Goal: Information Seeking & Learning: Check status

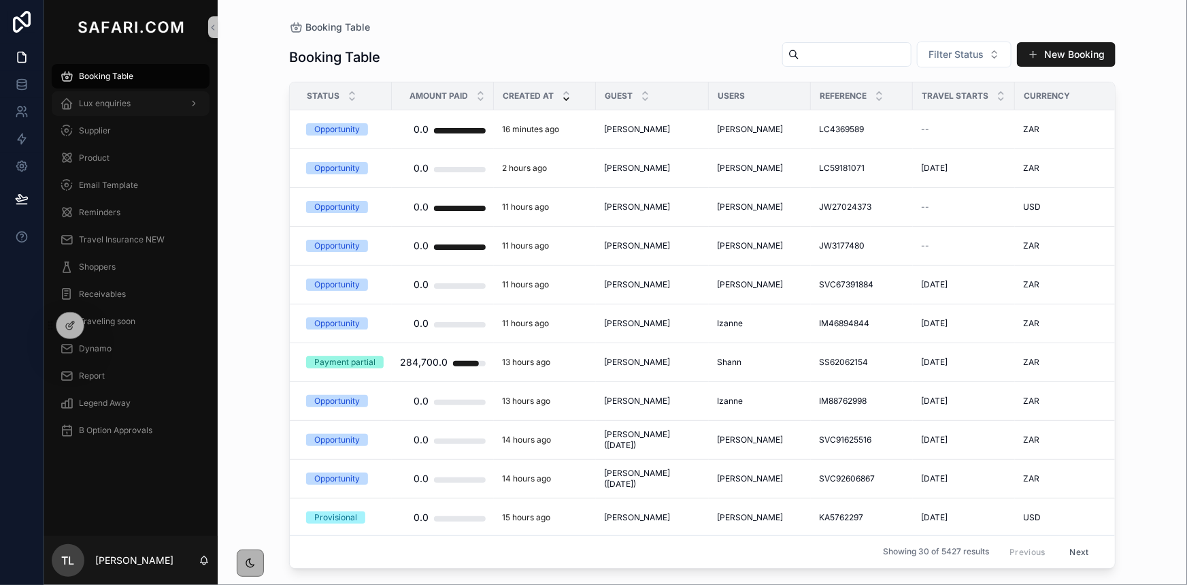
click at [116, 109] on div "Lux enquiries" at bounding box center [131, 104] width 142 height 22
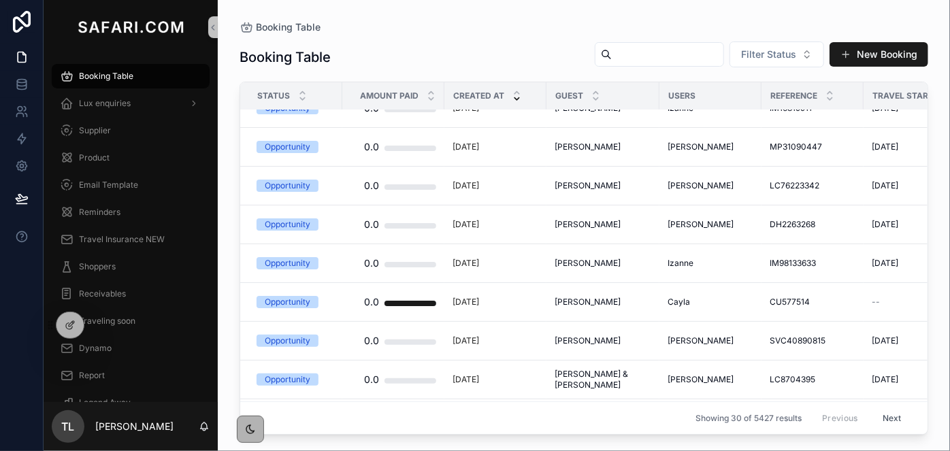
scroll to position [876, 0]
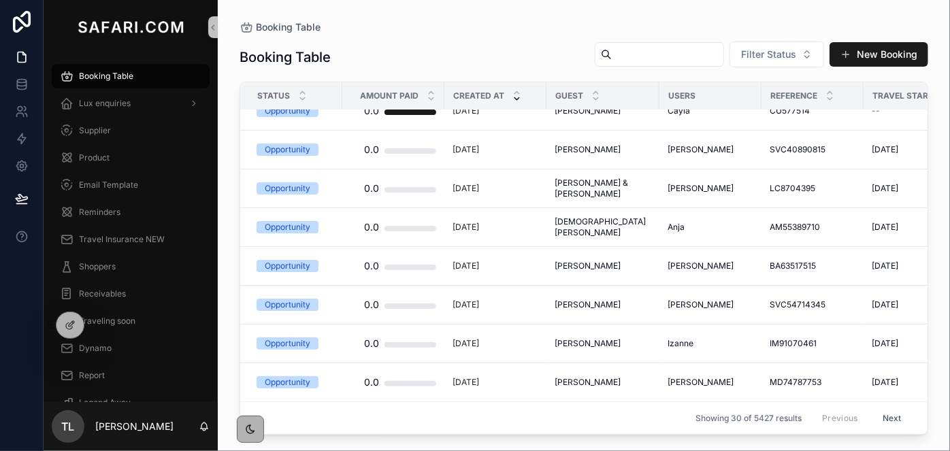
click at [612, 56] on input "scrollable content" at bounding box center [668, 54] width 112 height 19
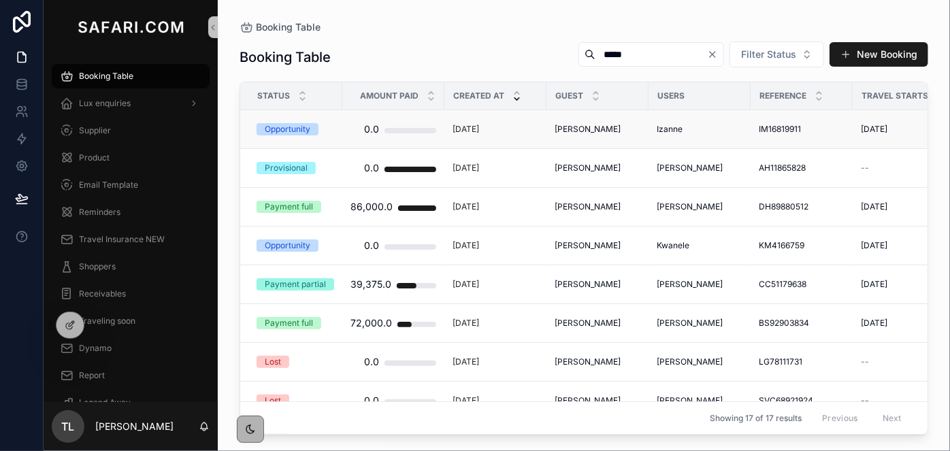
type input "*****"
click at [584, 127] on span "[PERSON_NAME]" at bounding box center [588, 129] width 66 height 11
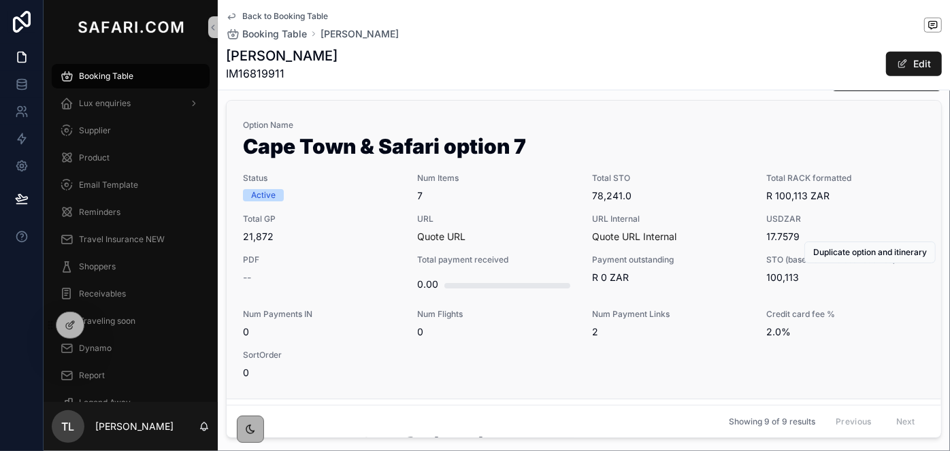
scroll to position [680, 0]
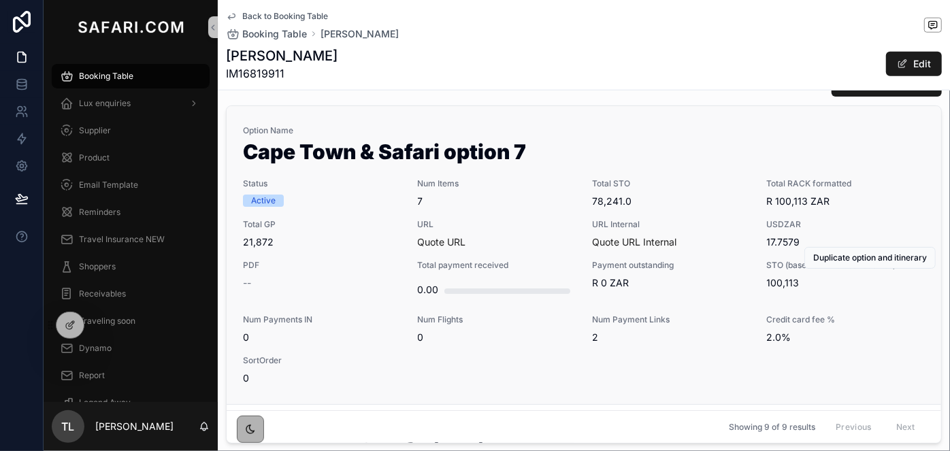
click at [509, 176] on div "Option Name Cape Town & Safari option 7 Status Active Num Items 7 Total STO 78,…" at bounding box center [584, 255] width 682 height 260
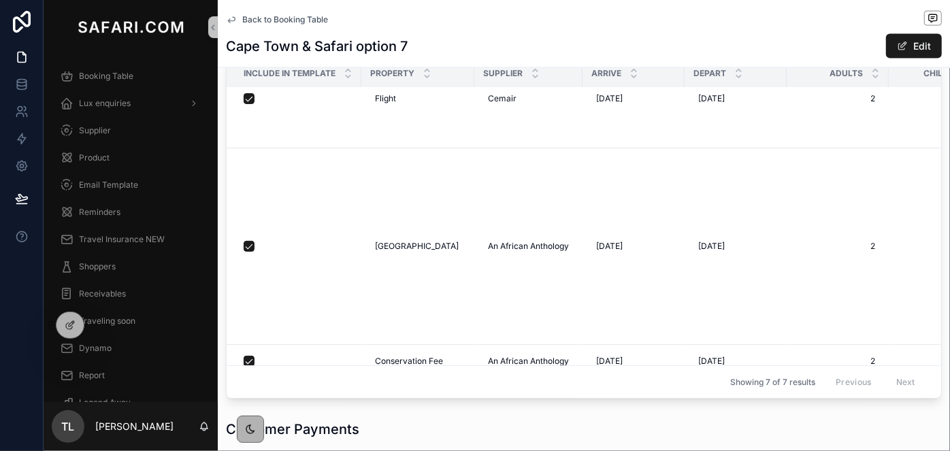
scroll to position [343, 0]
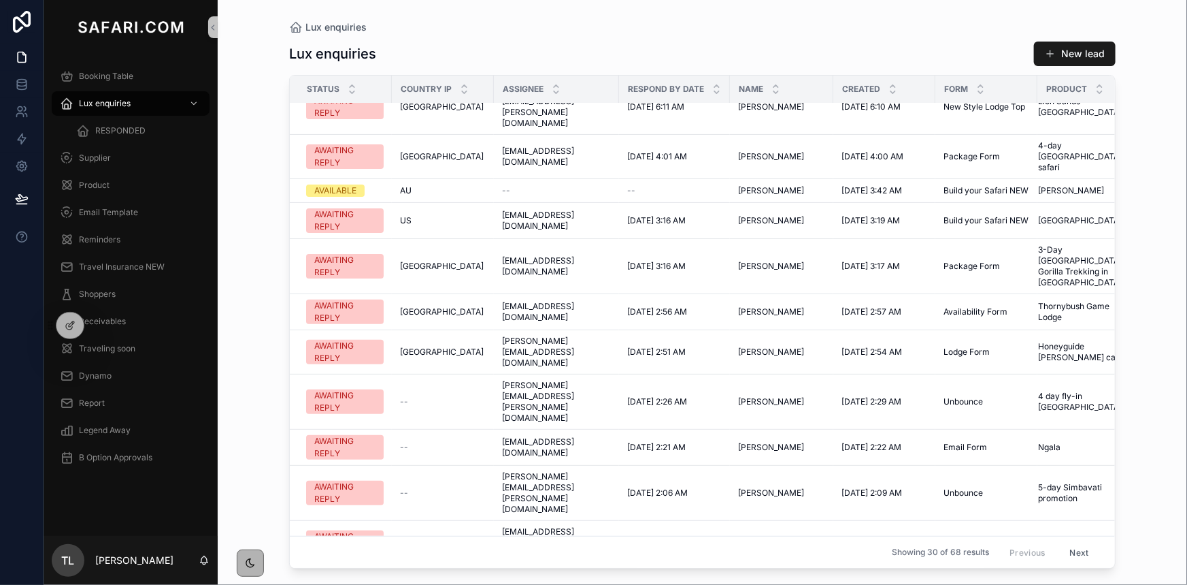
scroll to position [185, 0]
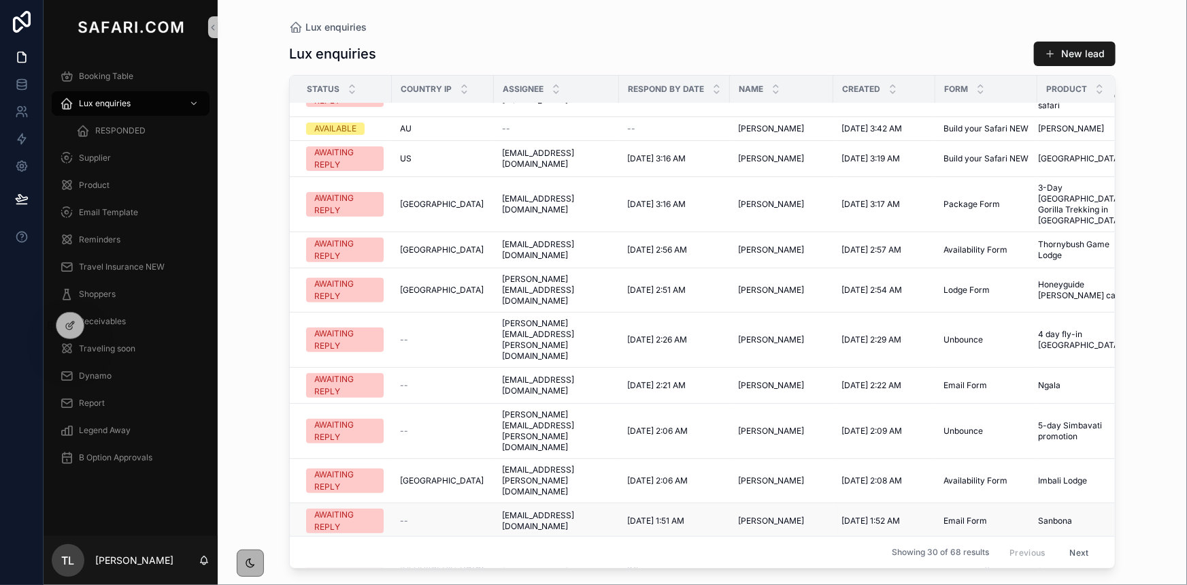
click at [872, 515] on span "8/13/2025 1:52 AM" at bounding box center [871, 520] width 59 height 11
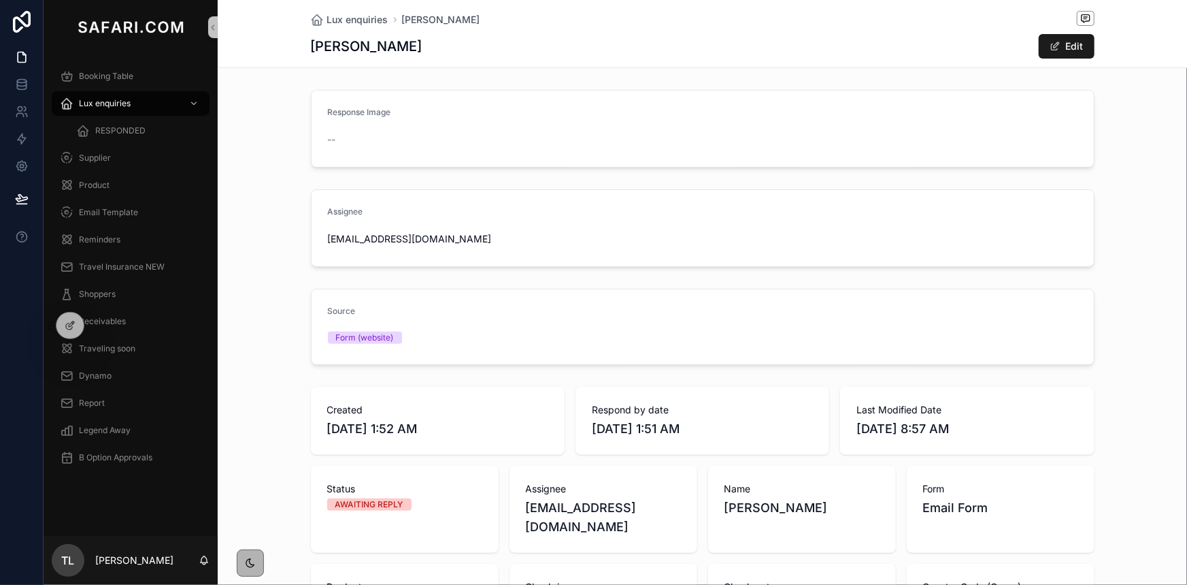
click at [387, 422] on span "[DATE] 1:52 AM" at bounding box center [437, 428] width 221 height 19
copy span "[DATE] 1:52 AM"
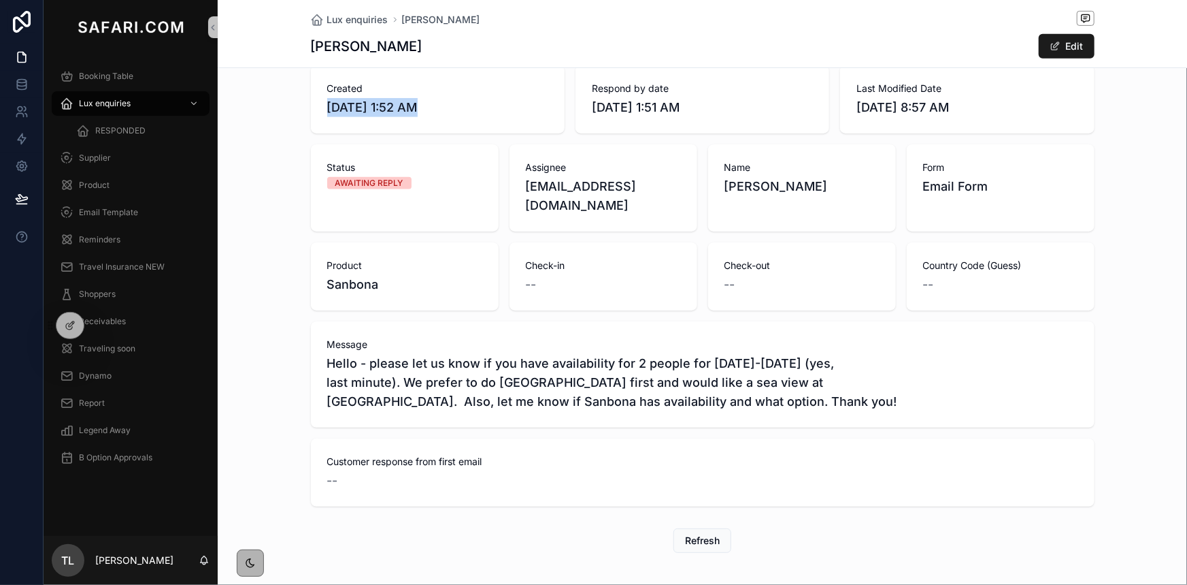
scroll to position [343, 0]
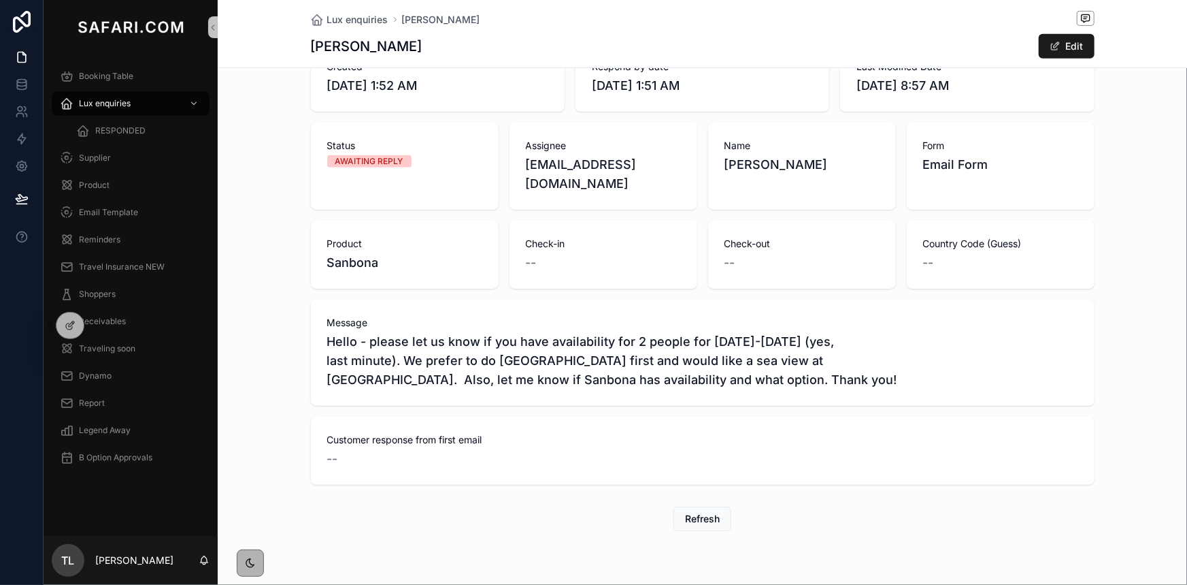
click at [446, 332] on span "Hello - please let us know if you have availability for 2 people for 8/26/2025-…" at bounding box center [702, 360] width 751 height 57
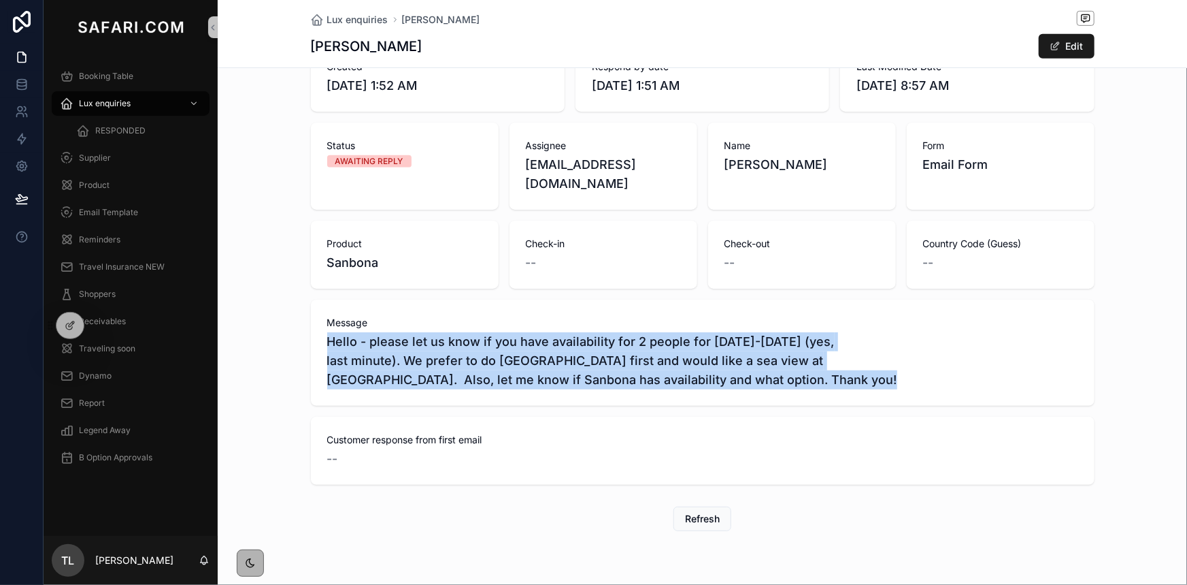
click at [446, 332] on span "Hello - please let us know if you have availability for 2 people for 8/26/2025-…" at bounding box center [702, 360] width 751 height 57
copy span "Hello - please let us know if you have availability for 2 people for 8/26/2025-…"
drag, startPoint x: 435, startPoint y: 85, endPoint x: 386, endPoint y: 84, distance: 49.0
click at [386, 84] on span "[DATE] 1:52 AM" at bounding box center [437, 85] width 221 height 19
copy span "1:52 AM"
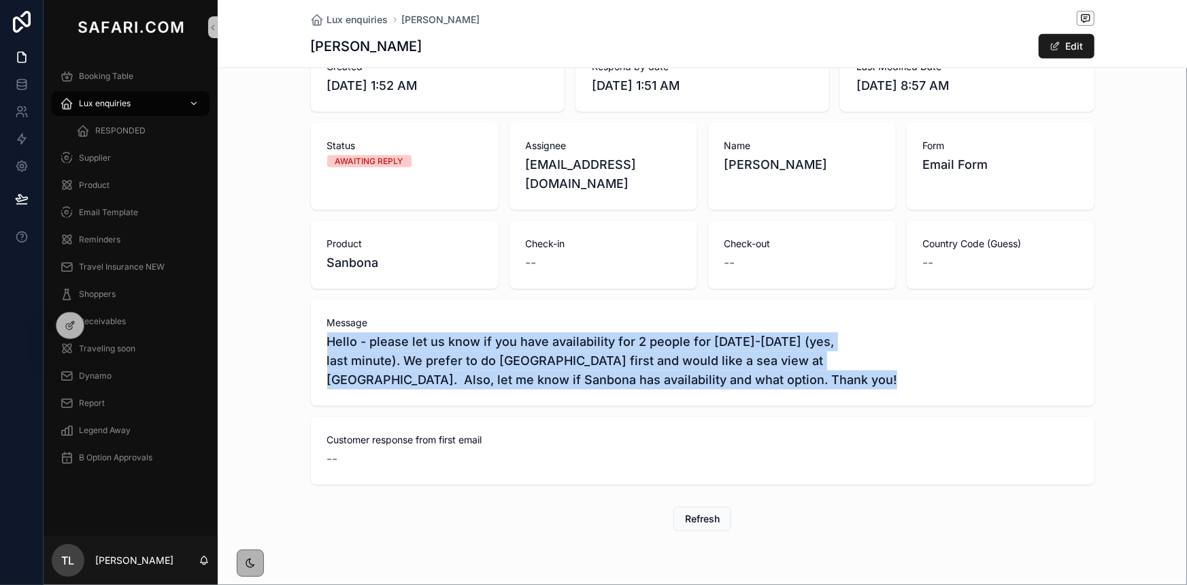
click at [155, 101] on div "Lux enquiries" at bounding box center [131, 104] width 142 height 22
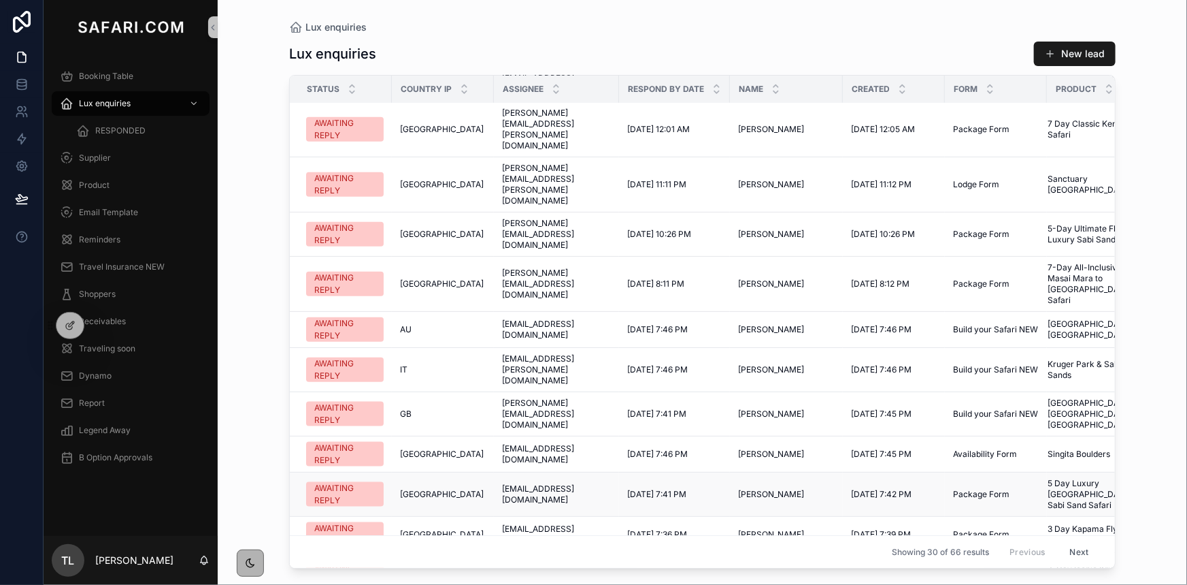
scroll to position [687, 0]
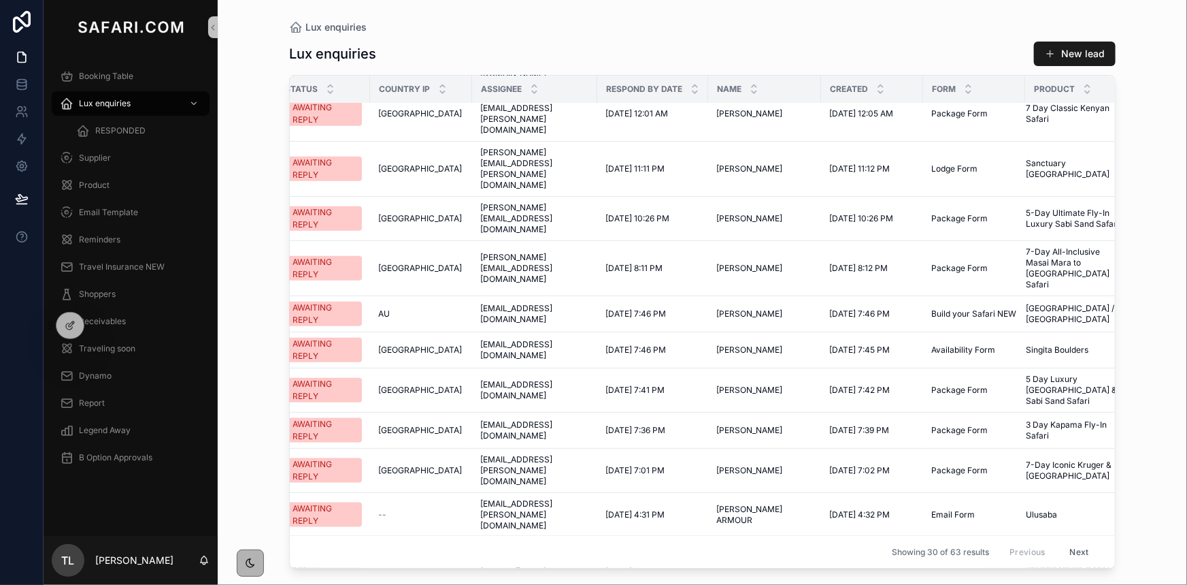
scroll to position [646, 0]
